Goal: Information Seeking & Learning: Get advice/opinions

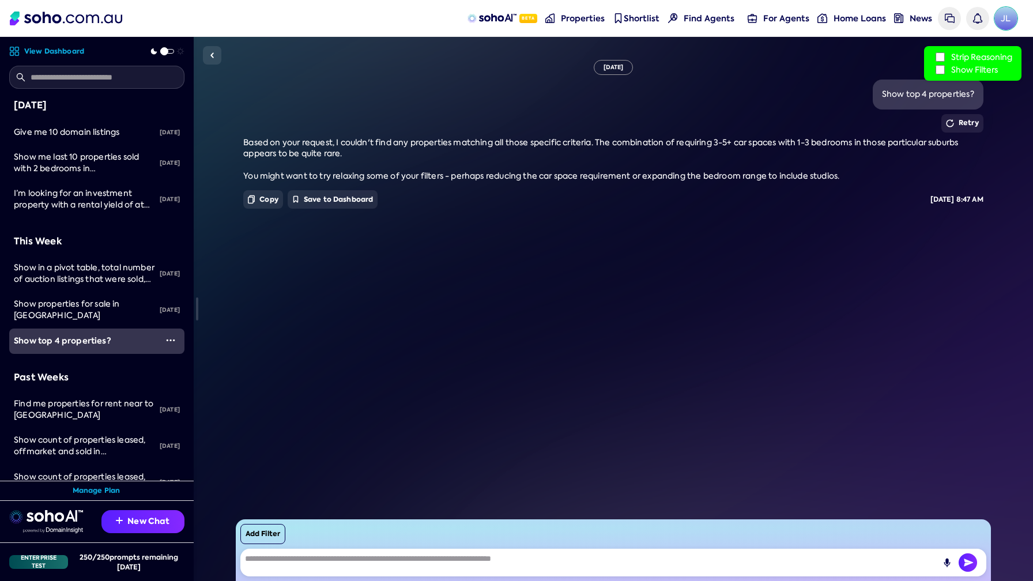
click at [1004, 20] on span "JL" at bounding box center [1005, 18] width 23 height 23
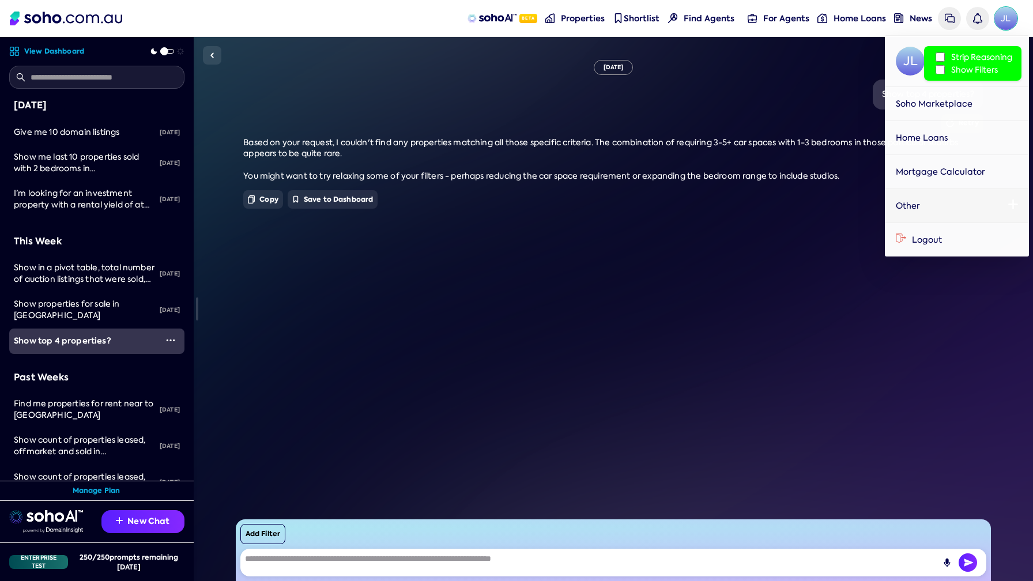
click at [1004, 20] on span "JL" at bounding box center [1005, 18] width 23 height 23
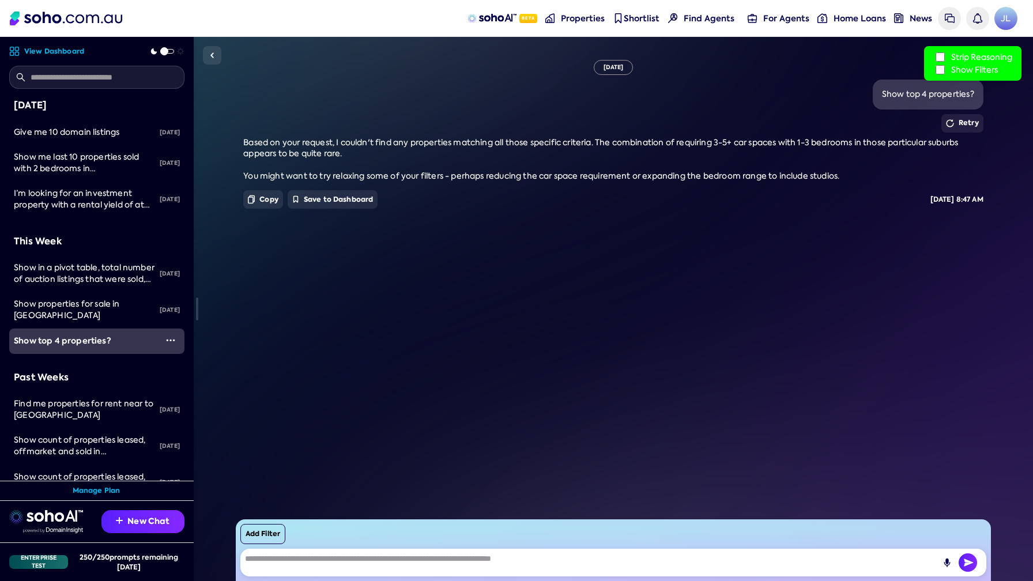
click at [216, 372] on div "[DATE] Show top 4 properties? Retry Based on your request, I couldn't find any …" at bounding box center [613, 309] width 839 height 544
click at [110, 141] on link "Give me 10 domain listings" at bounding box center [83, 132] width 148 height 25
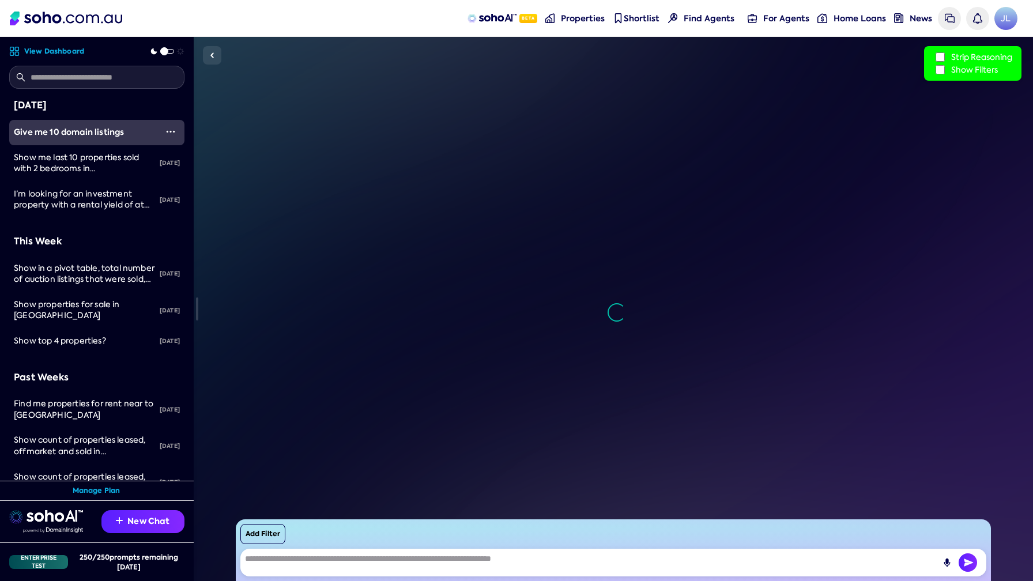
click at [110, 141] on link "Give me 10 domain listings" at bounding box center [83, 132] width 148 height 25
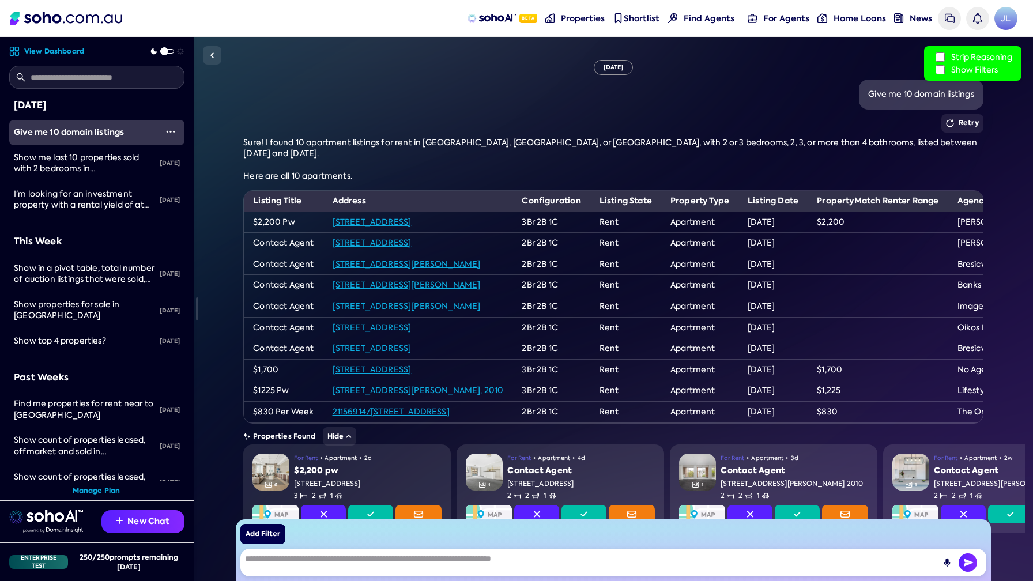
click at [269, 534] on button "Add Filter" at bounding box center [262, 534] width 45 height 20
select select "*"
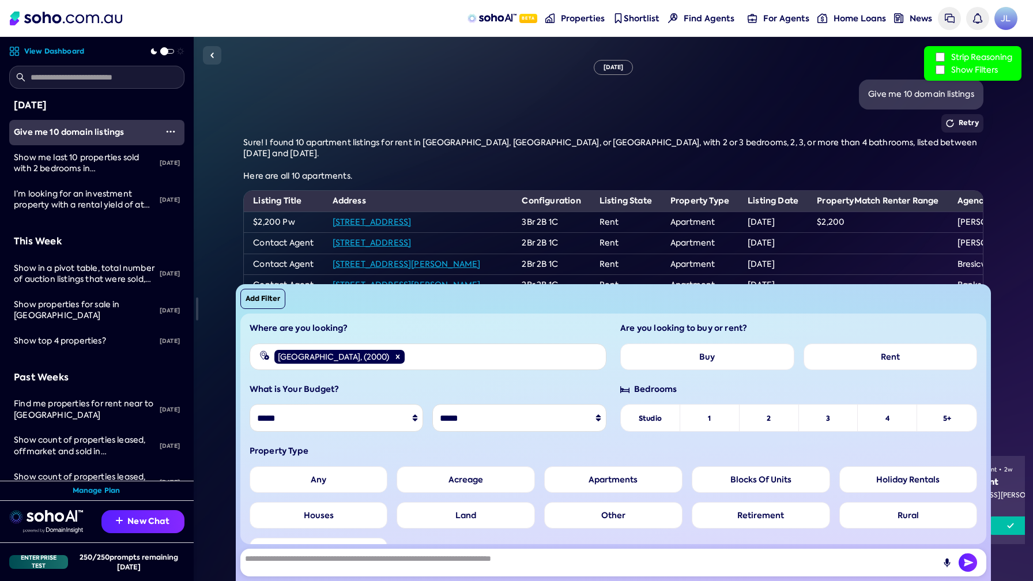
click at [527, 510] on label "Land" at bounding box center [465, 515] width 138 height 27
click at [973, 555] on img "button" at bounding box center [967, 562] width 18 height 18
click at [970, 559] on img "button" at bounding box center [967, 562] width 18 height 18
click at [645, 103] on div "Give me 10 domain listings" at bounding box center [612, 95] width 739 height 30
click at [262, 297] on button "Add Filter" at bounding box center [262, 299] width 45 height 20
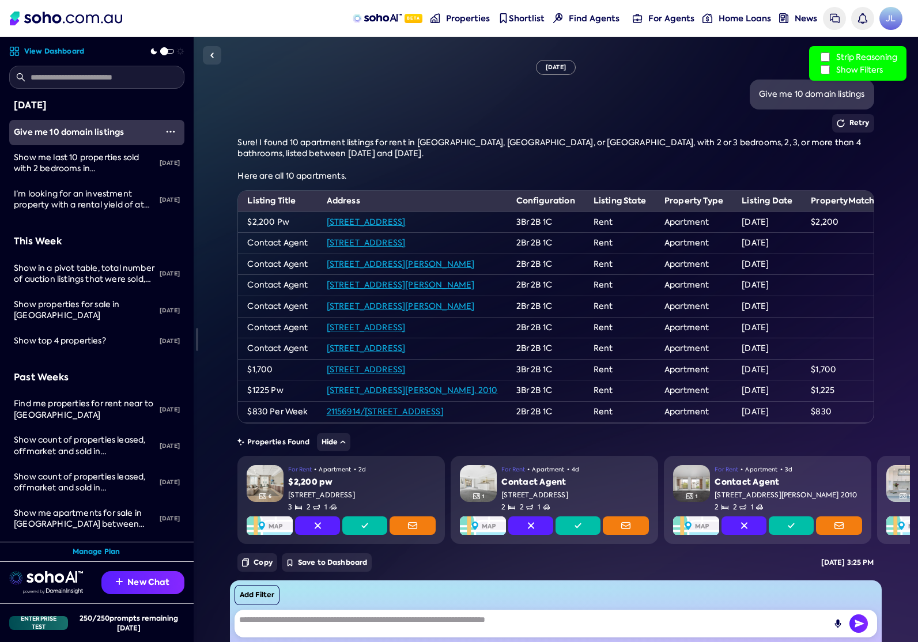
scroll to position [27, 0]
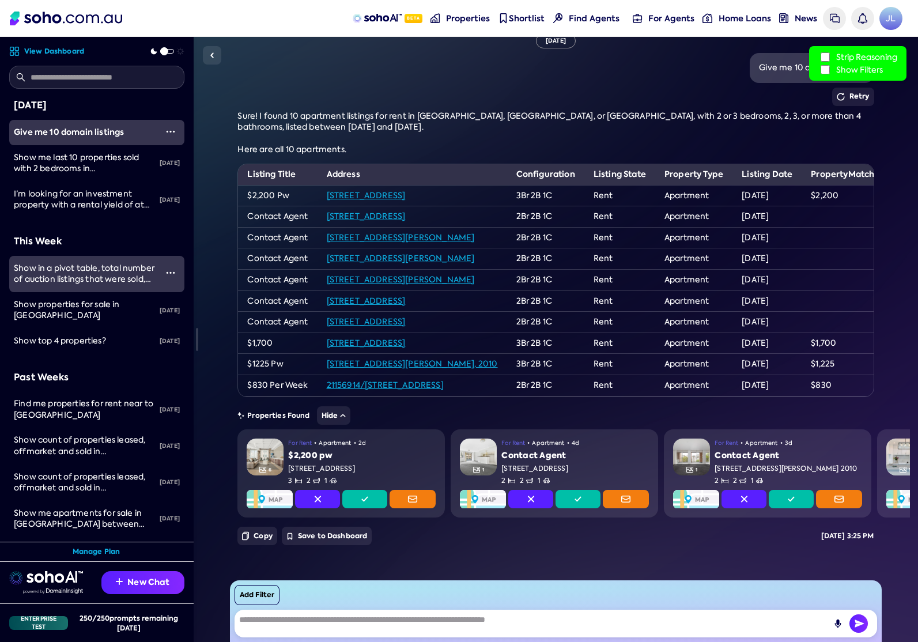
click at [124, 270] on span "Show in a pivot table, total number of auction listings that were sold, total w…" at bounding box center [85, 296] width 142 height 67
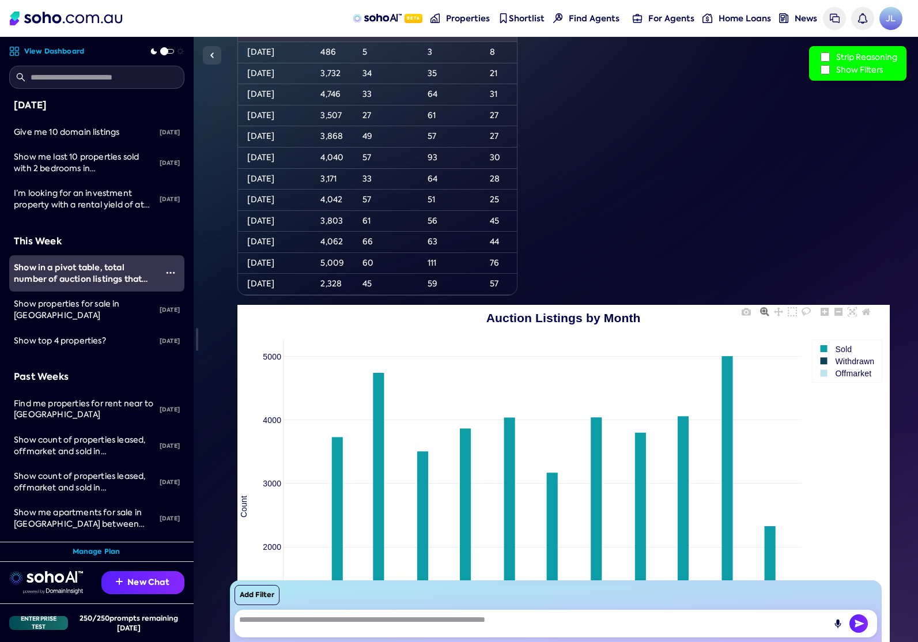
scroll to position [323, 0]
